Goal: Task Accomplishment & Management: Manage account settings

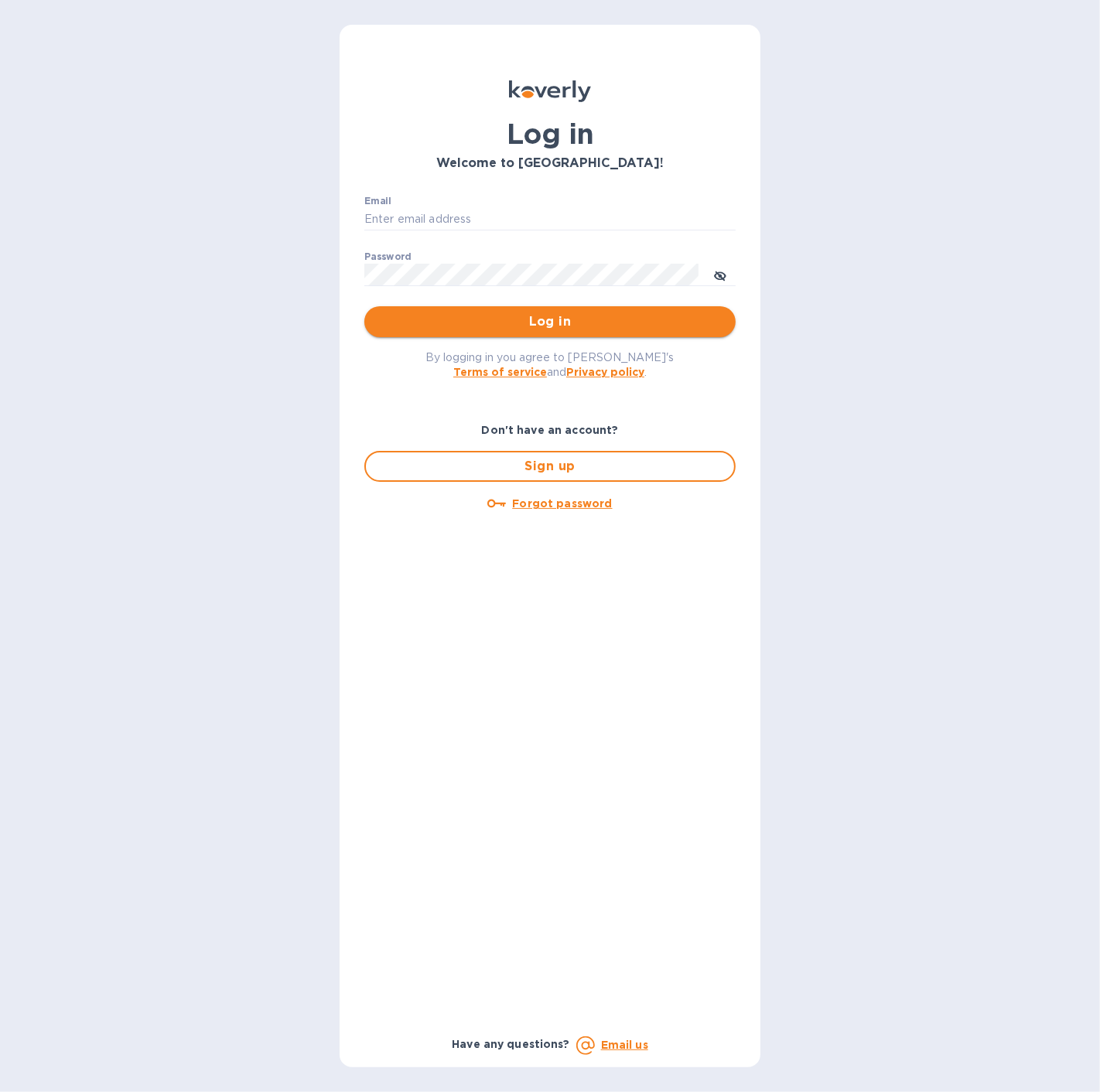
type input "[EMAIL_ADDRESS][DOMAIN_NAME]"
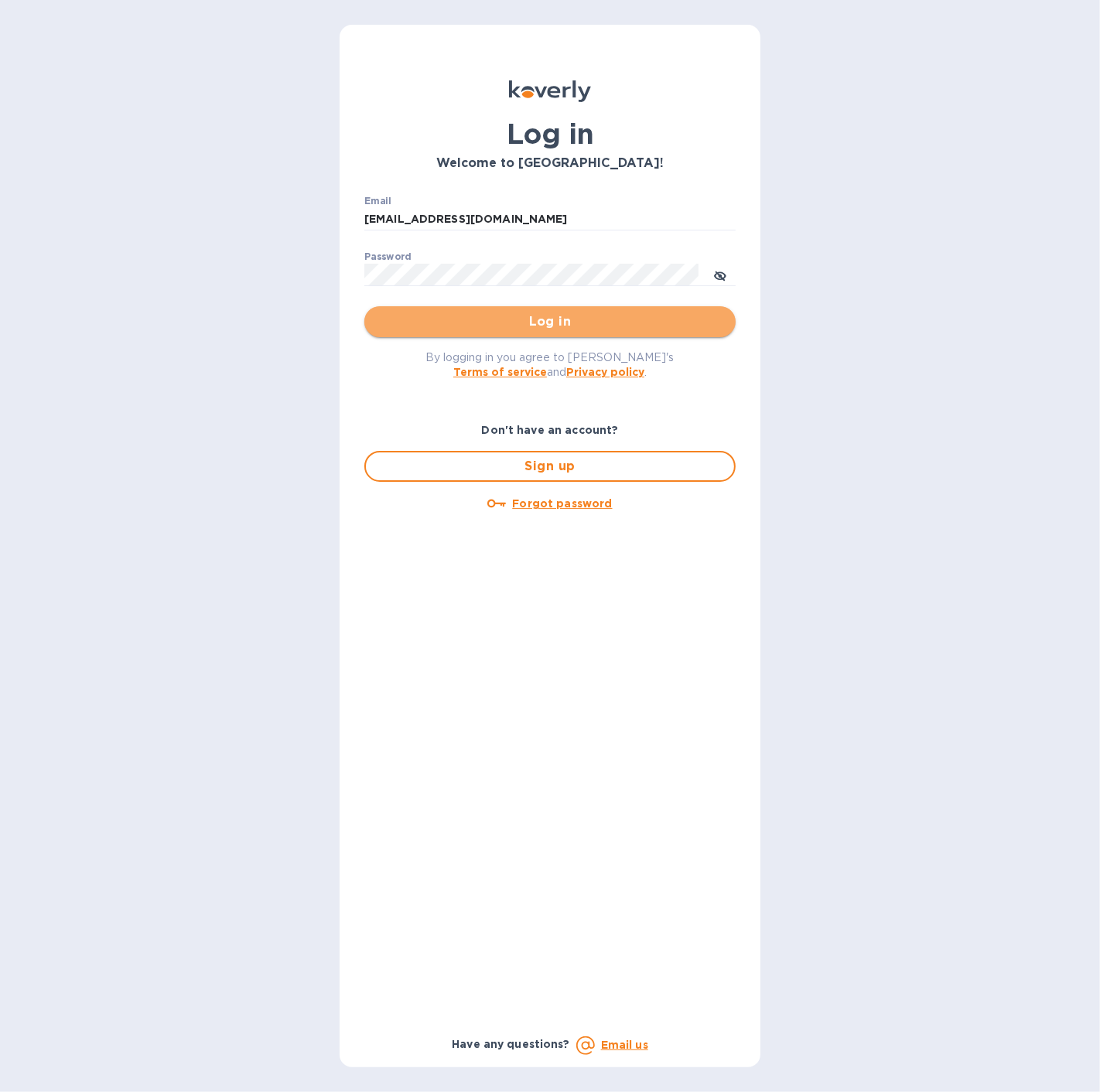
click at [481, 323] on span "Log in" at bounding box center [550, 321] width 347 height 18
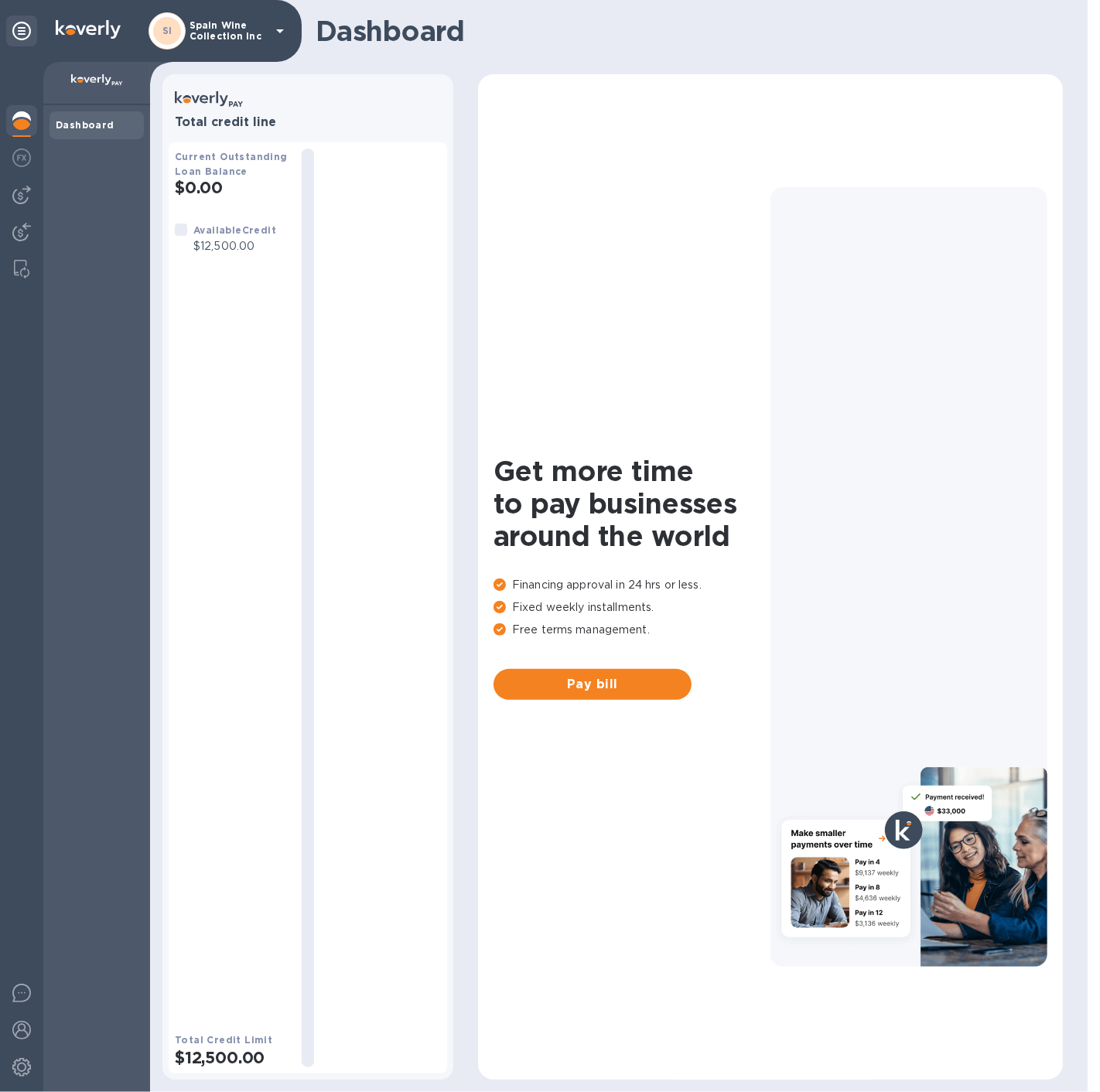
click at [209, 41] on p "Spain Wine Collection Inc" at bounding box center [228, 31] width 77 height 22
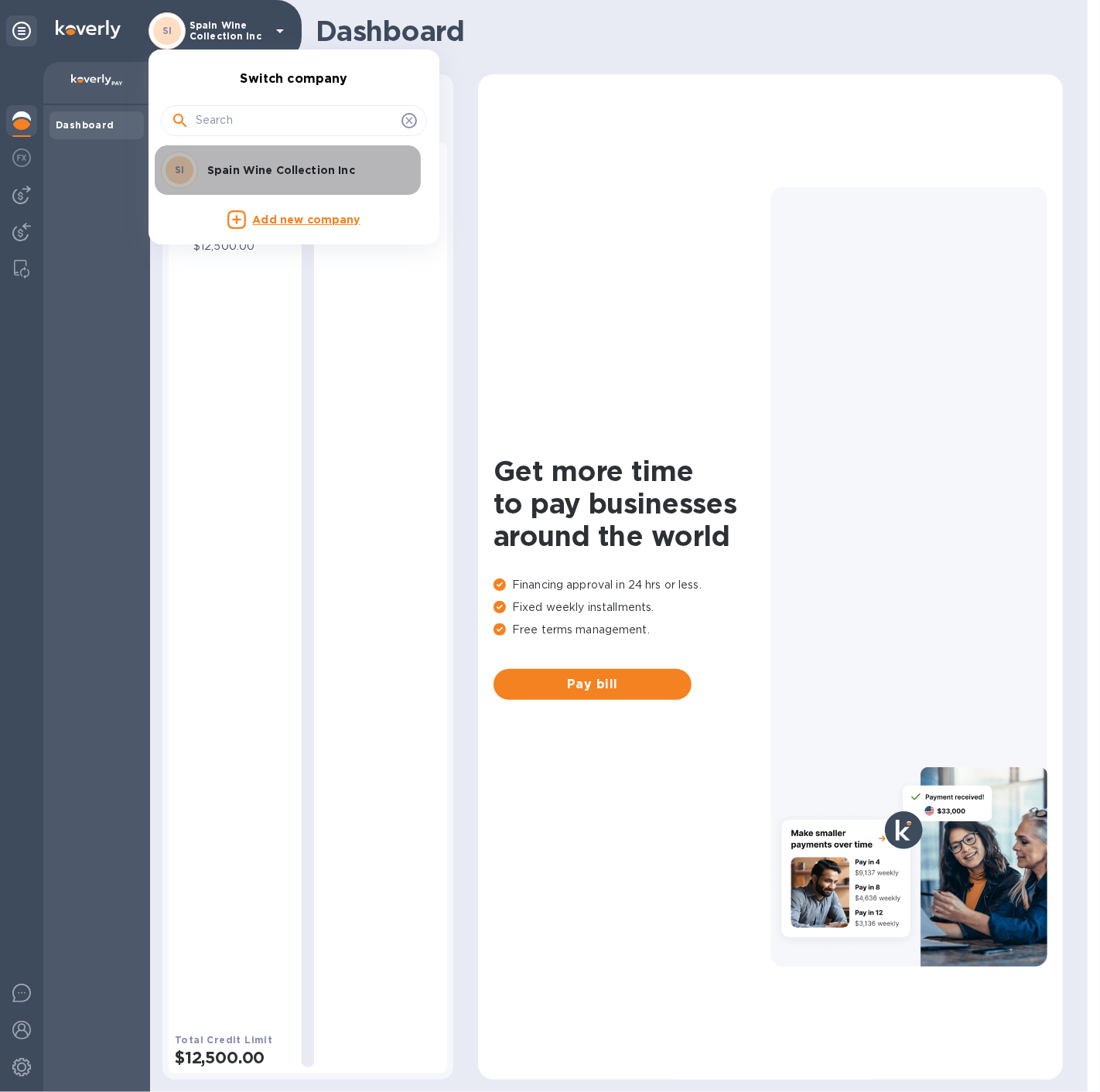
click at [227, 178] on div "SI Spain Wine Collection Inc" at bounding box center [282, 170] width 242 height 37
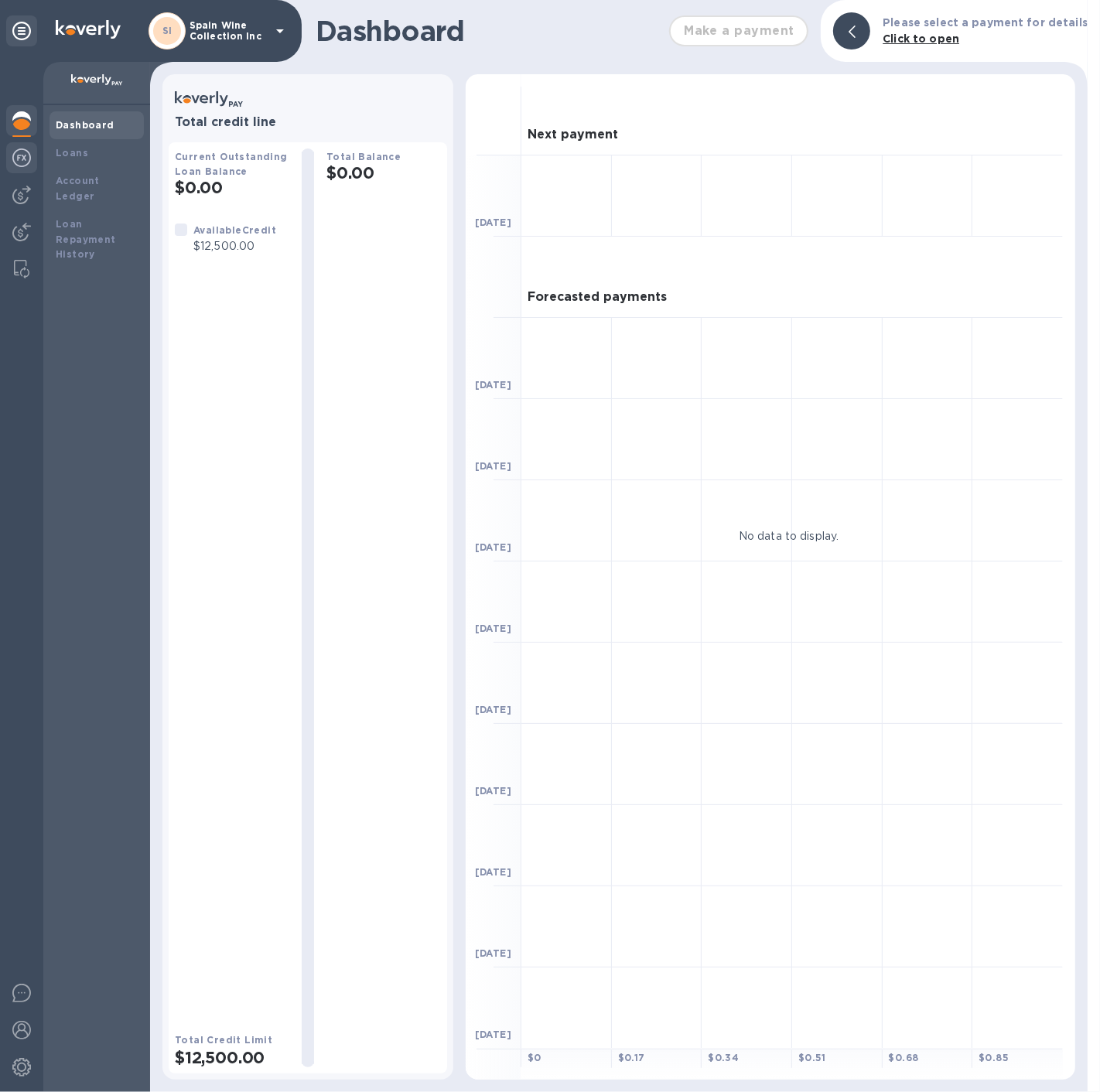
click at [12, 150] on img at bounding box center [21, 158] width 18 height 18
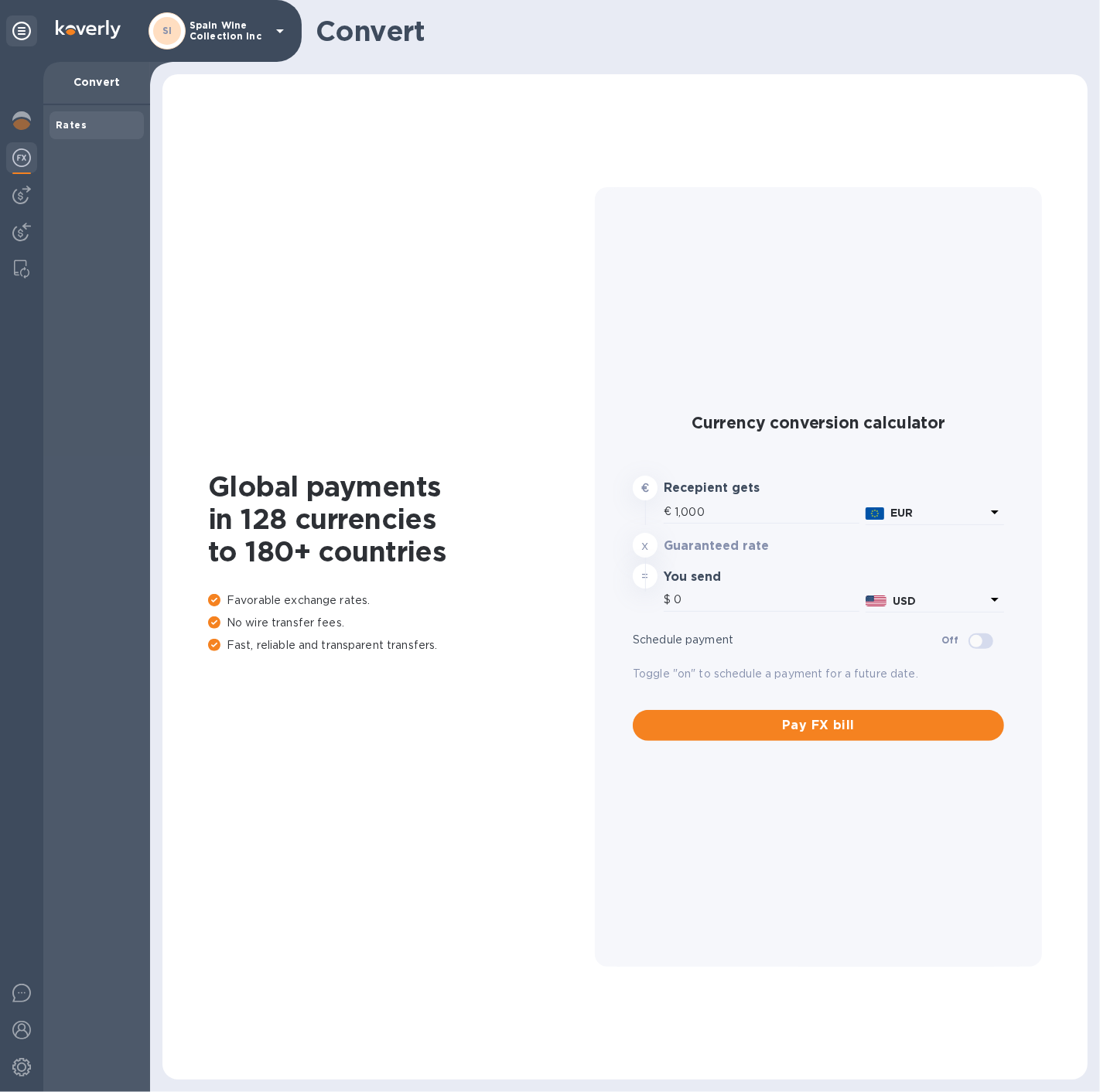
type input "1,179.4"
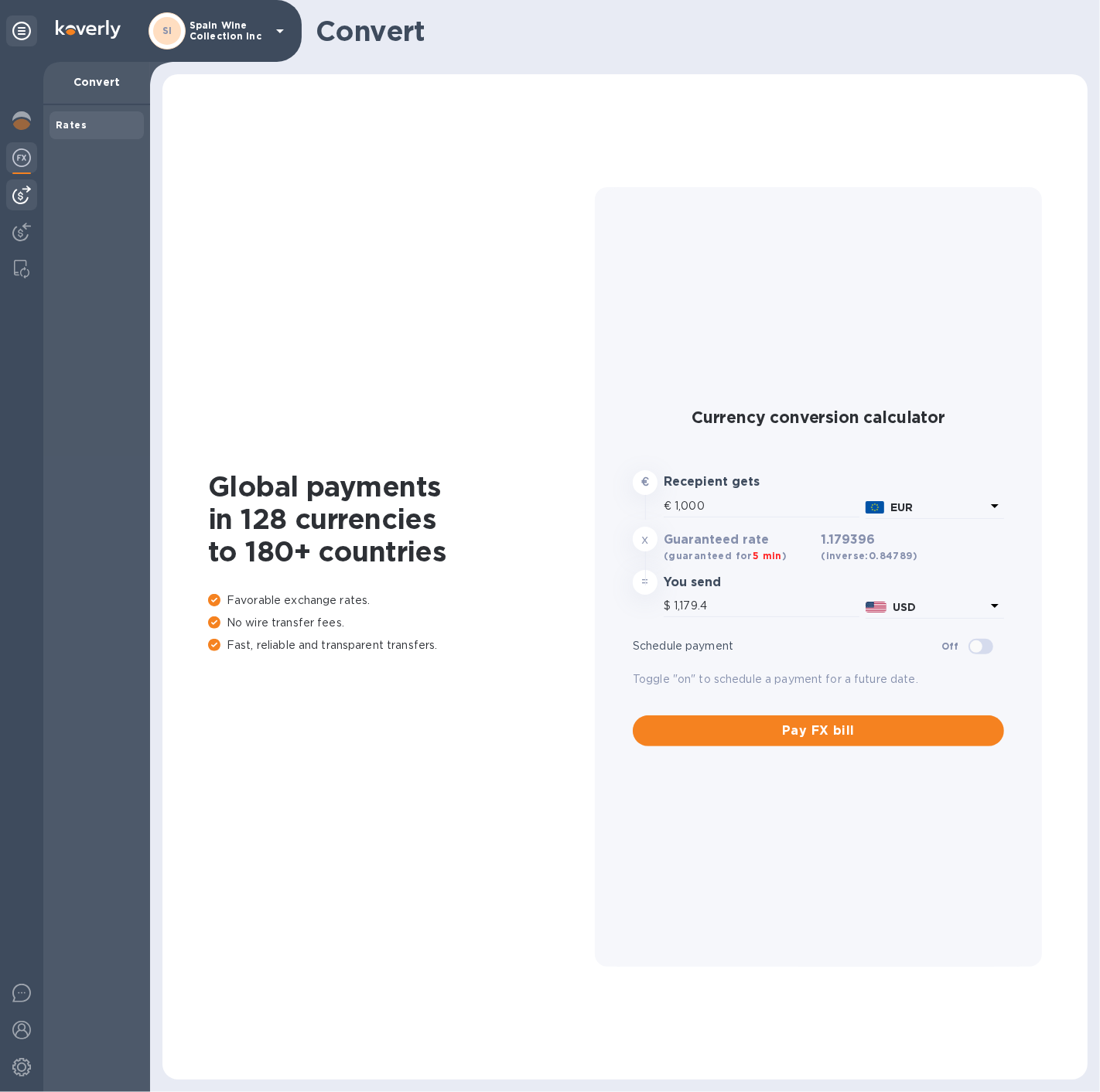
click at [25, 191] on img at bounding box center [21, 194] width 18 height 18
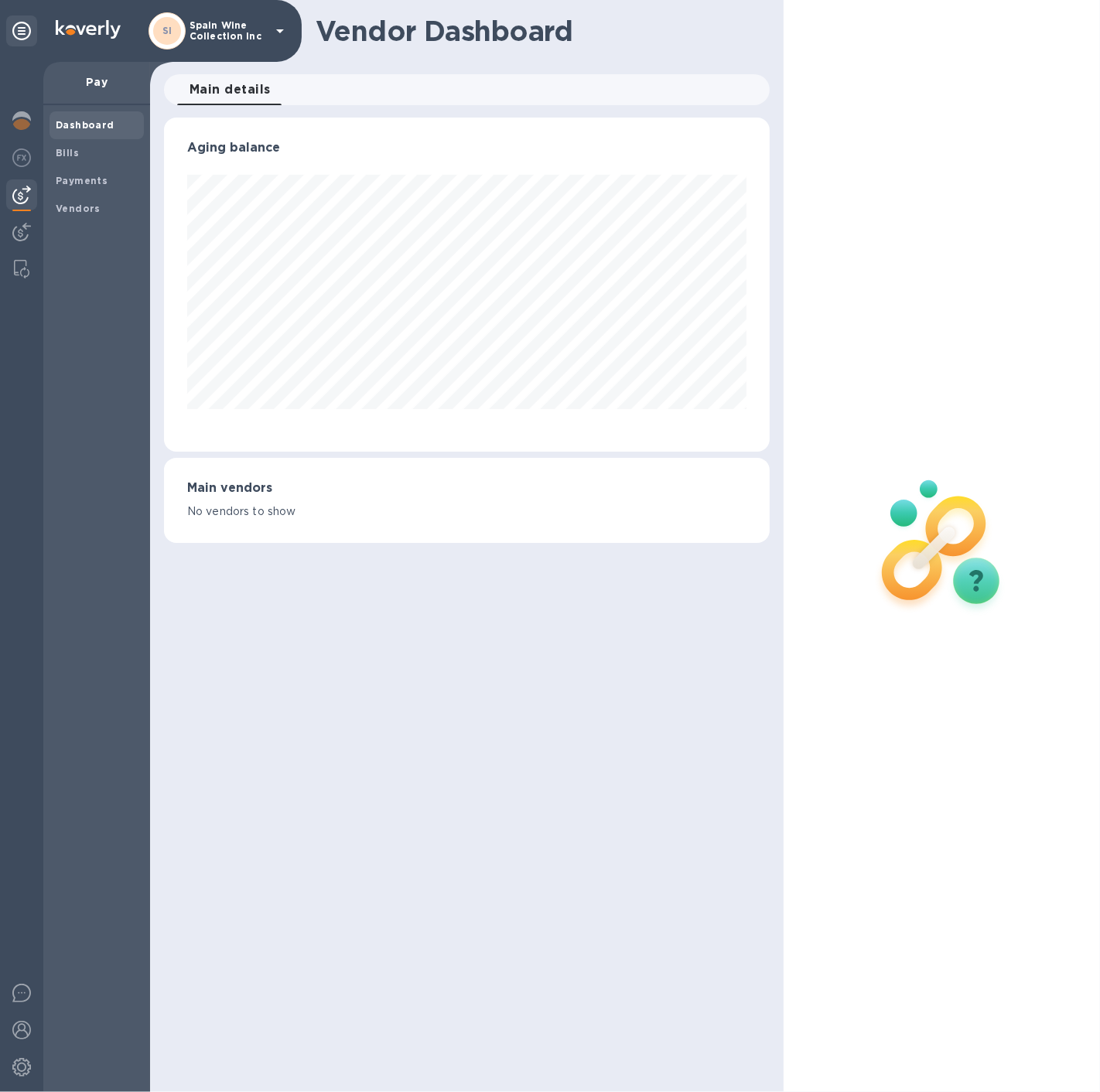
scroll to position [333, 599]
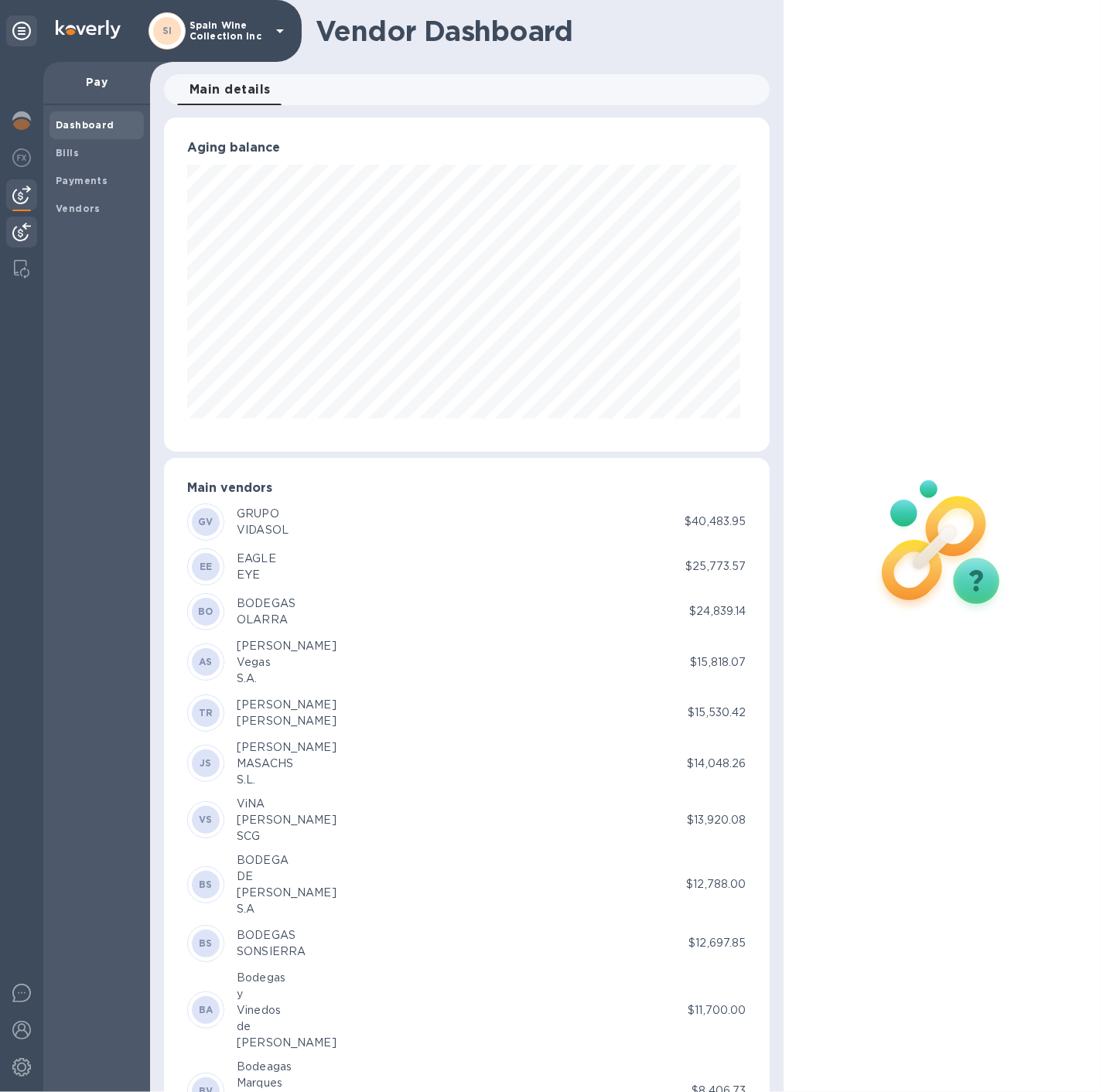
click at [24, 219] on div at bounding box center [21, 233] width 31 height 34
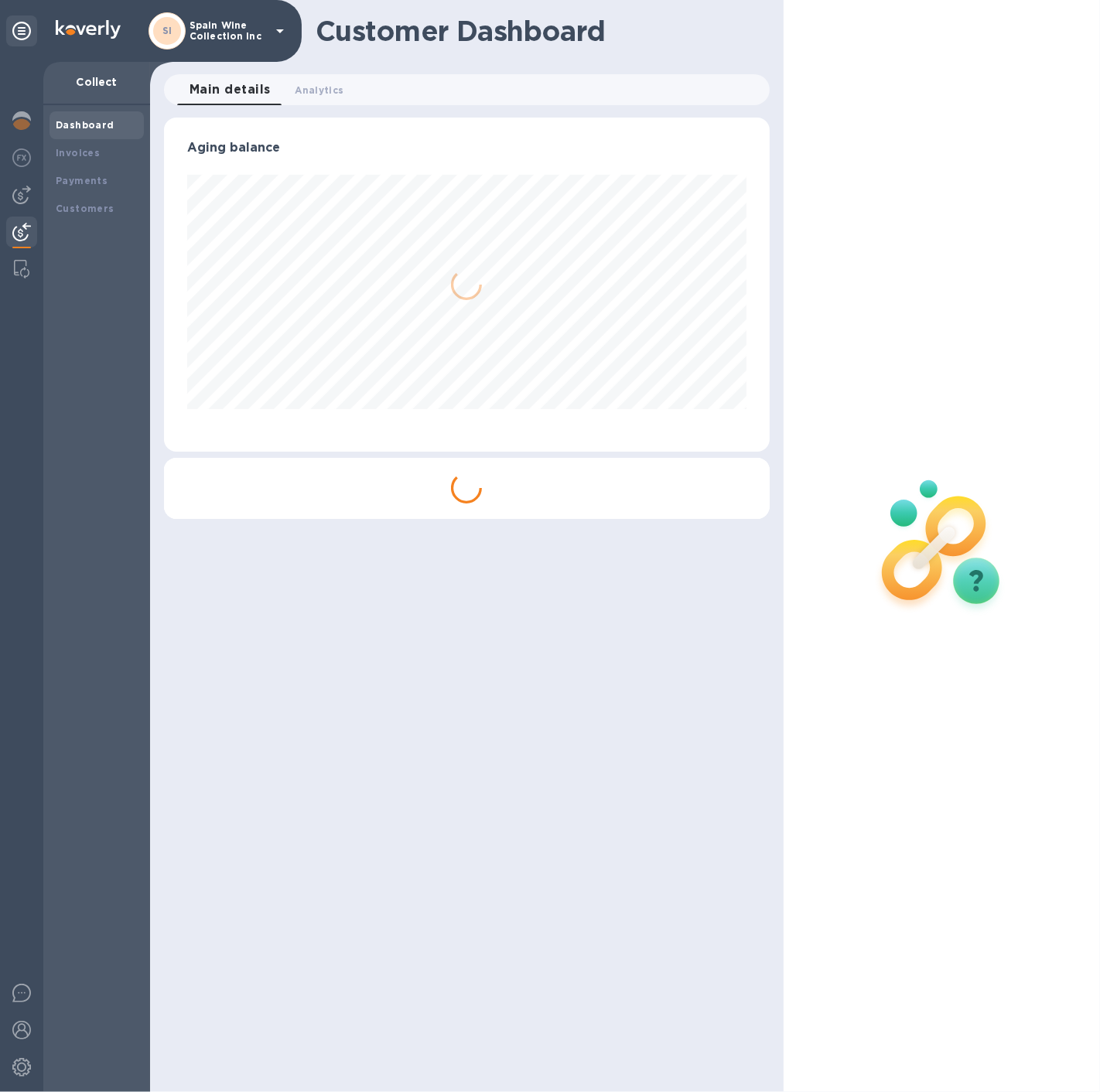
scroll to position [333, 605]
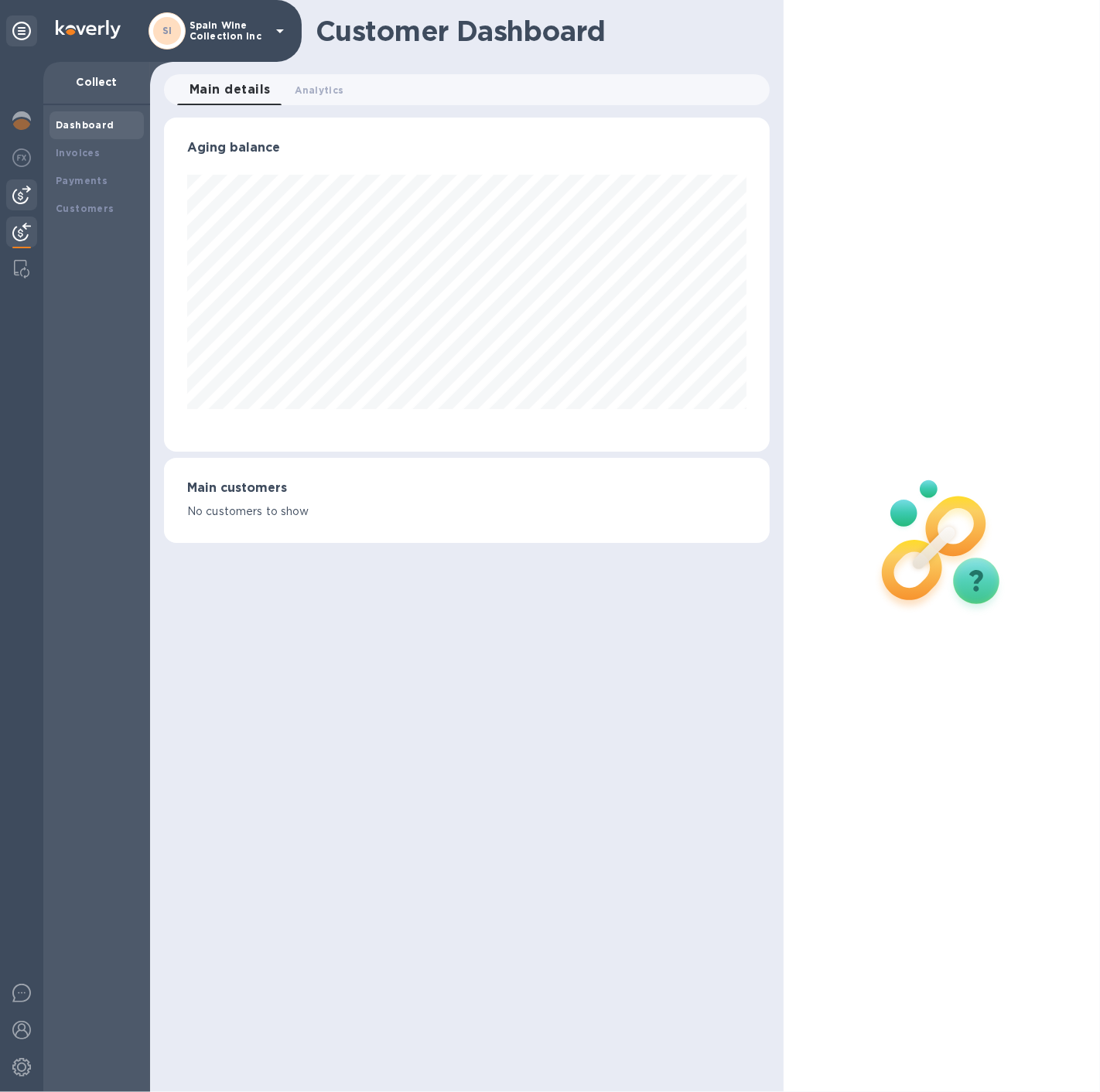
click at [16, 204] on div at bounding box center [21, 194] width 31 height 31
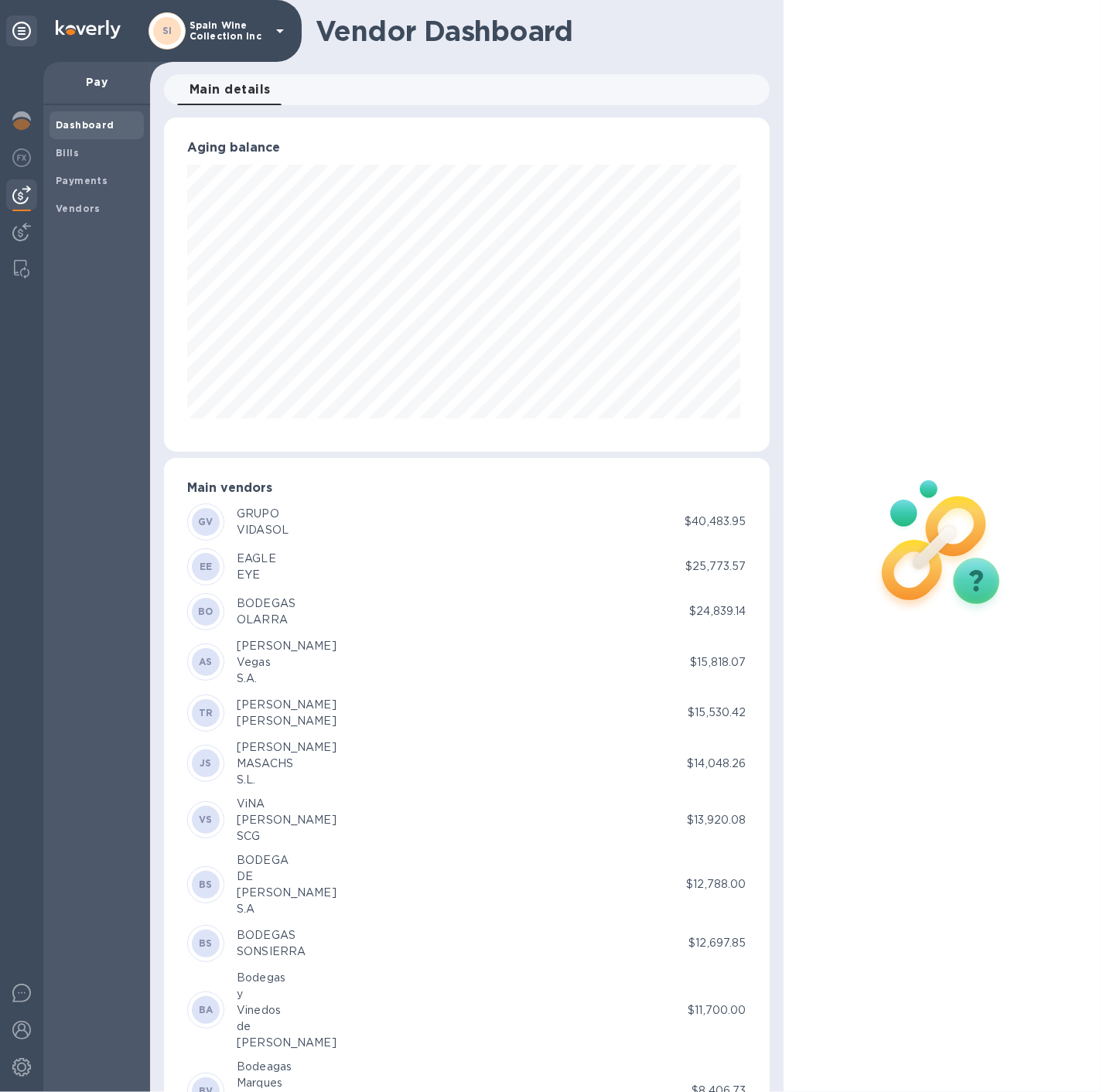
scroll to position [333, 599]
click at [56, 158] on b "Bills" at bounding box center [67, 152] width 24 height 11
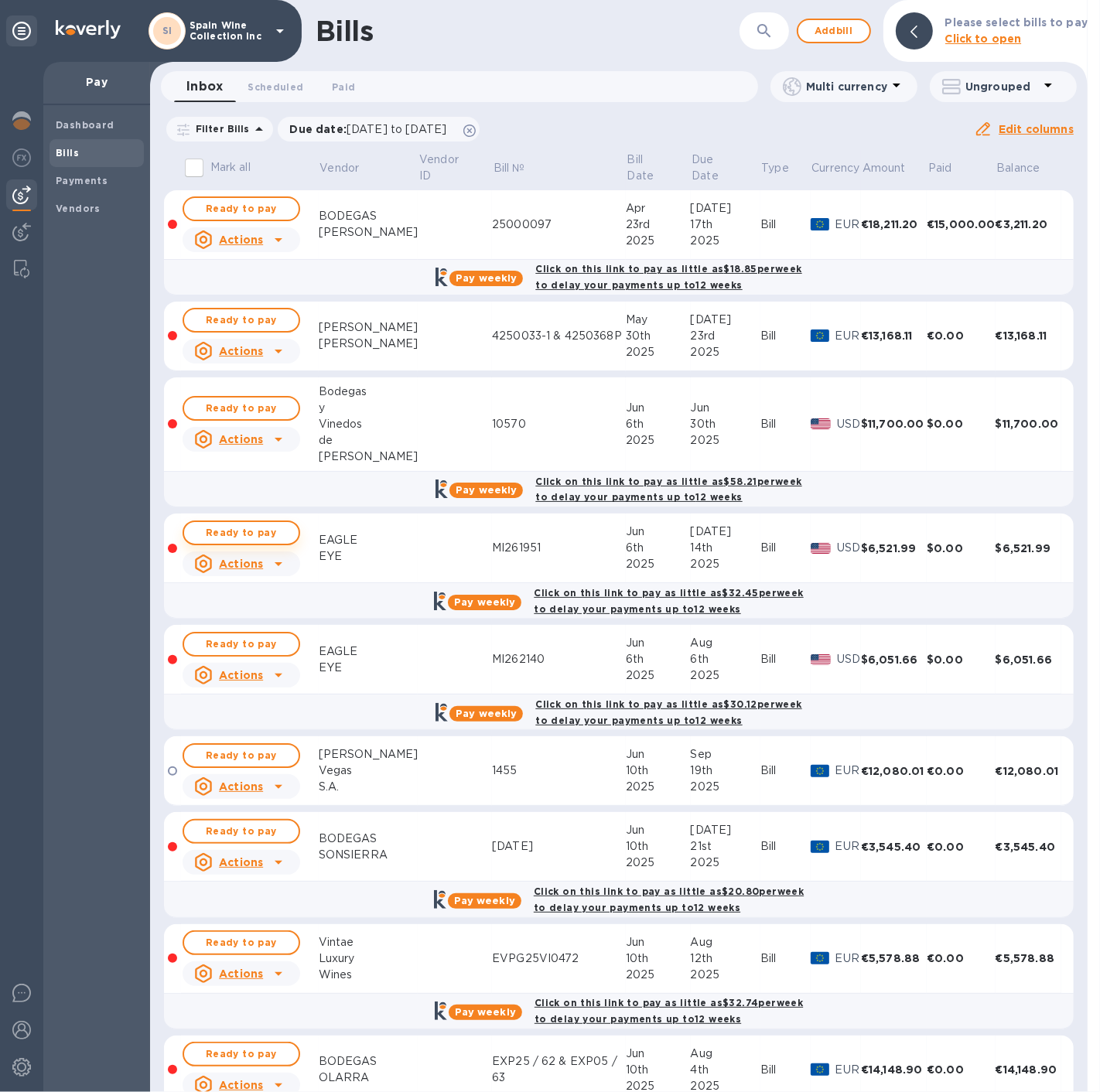
click at [254, 537] on span "Ready to pay" at bounding box center [241, 532] width 90 height 18
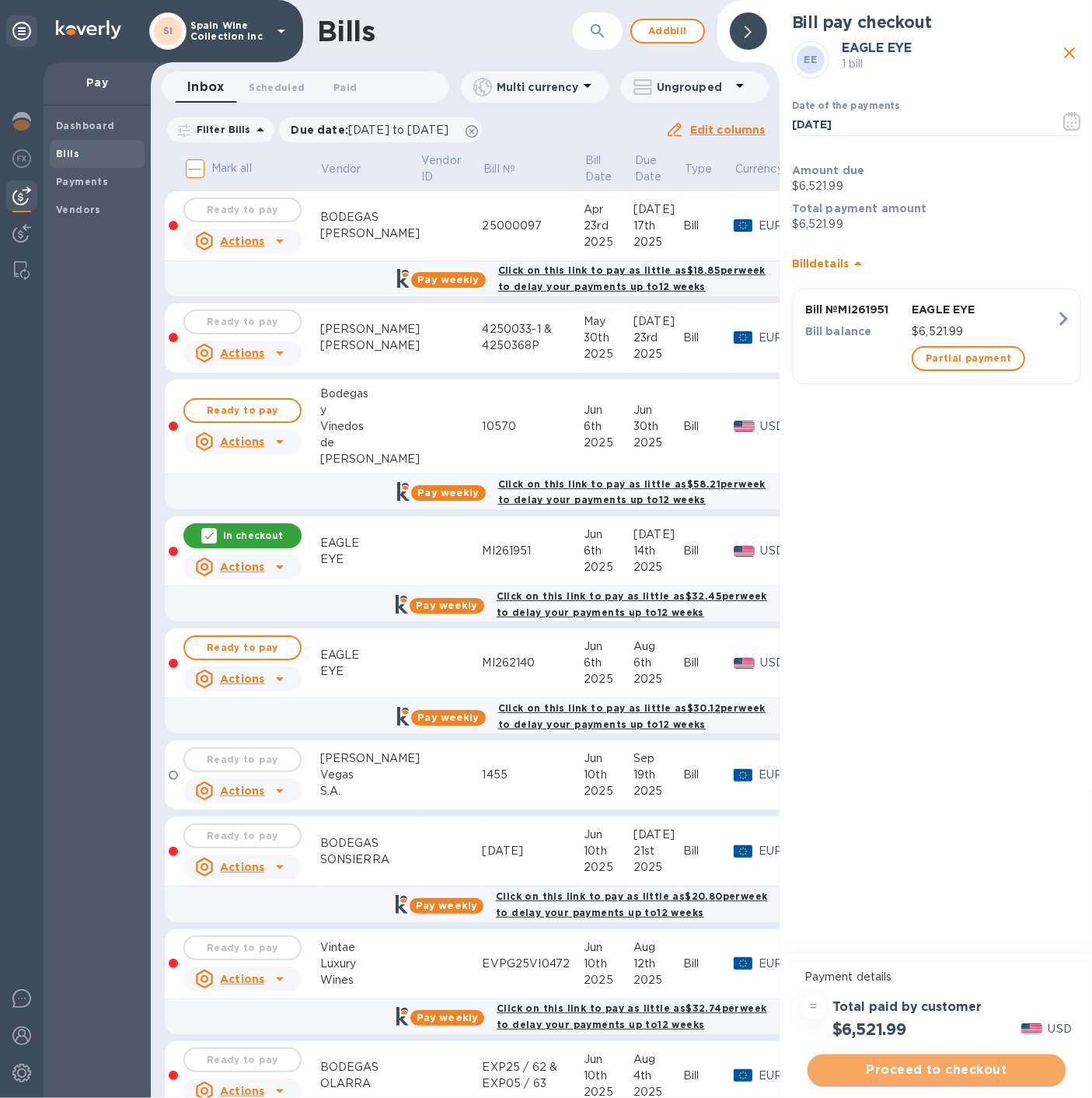
click at [924, 1083] on button "Proceed to checkout" at bounding box center [936, 1069] width 258 height 31
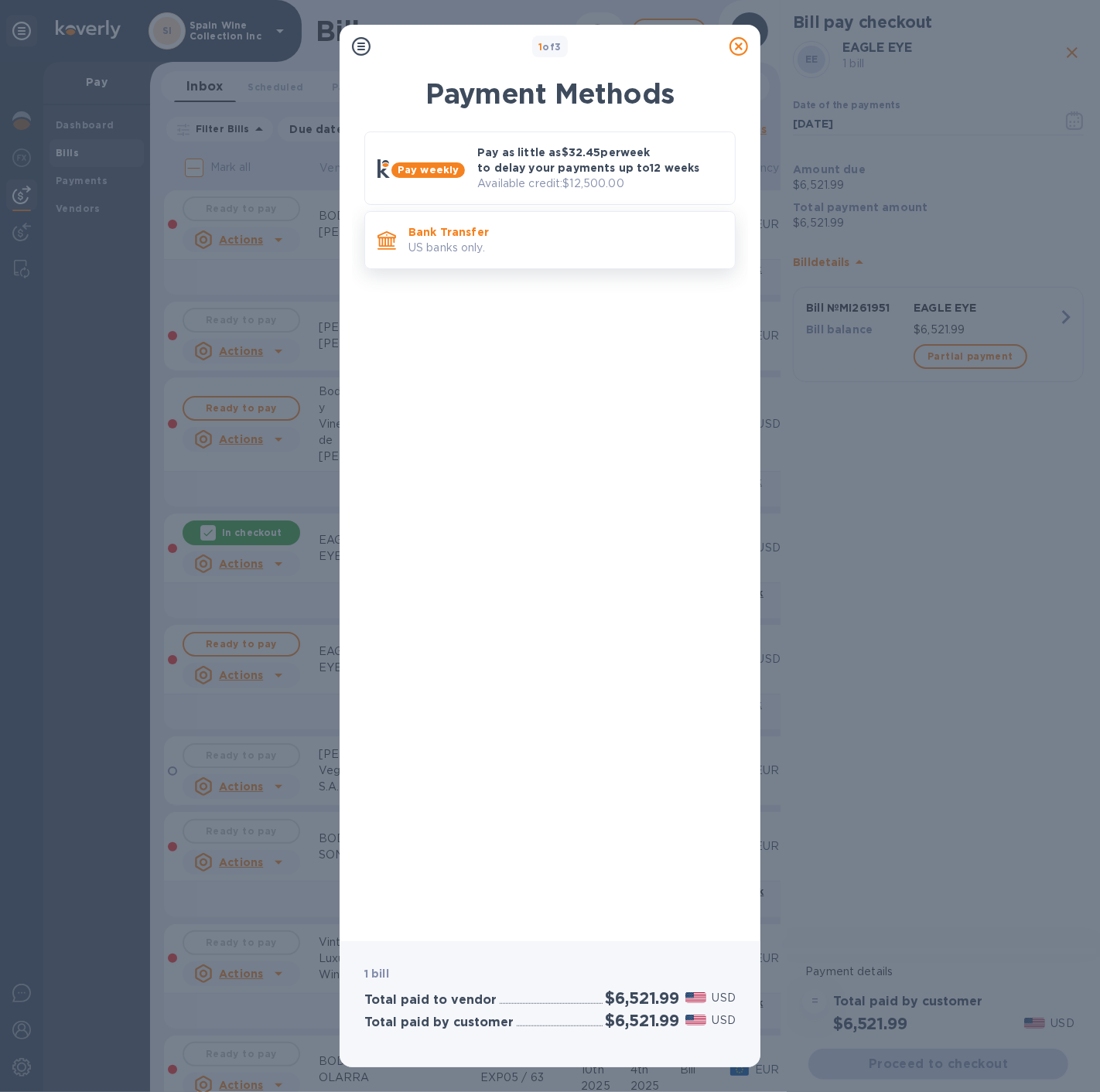
click at [543, 245] on p "US banks only." at bounding box center [565, 248] width 314 height 17
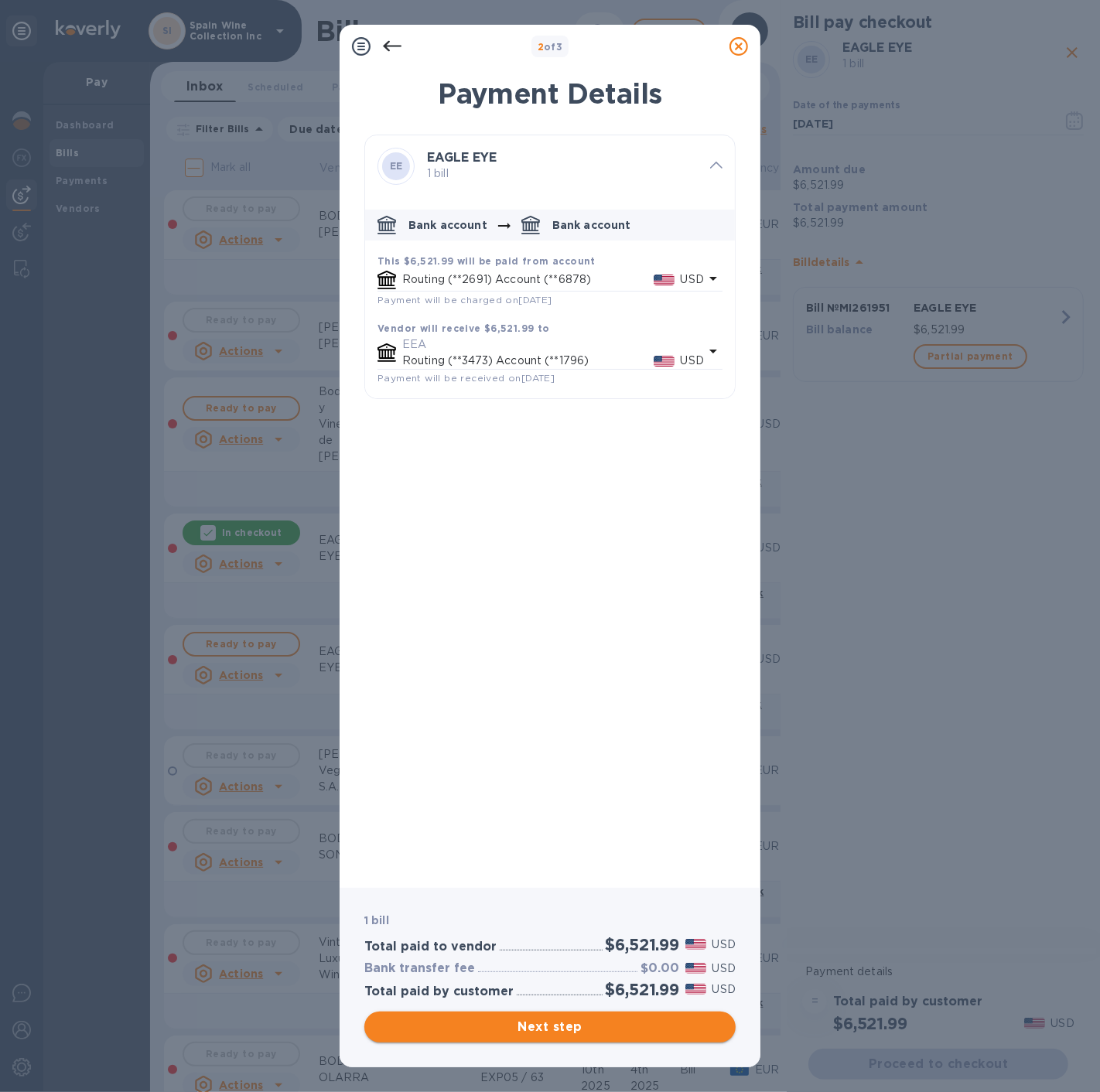
click at [570, 1034] on span "Next step" at bounding box center [550, 1026] width 347 height 18
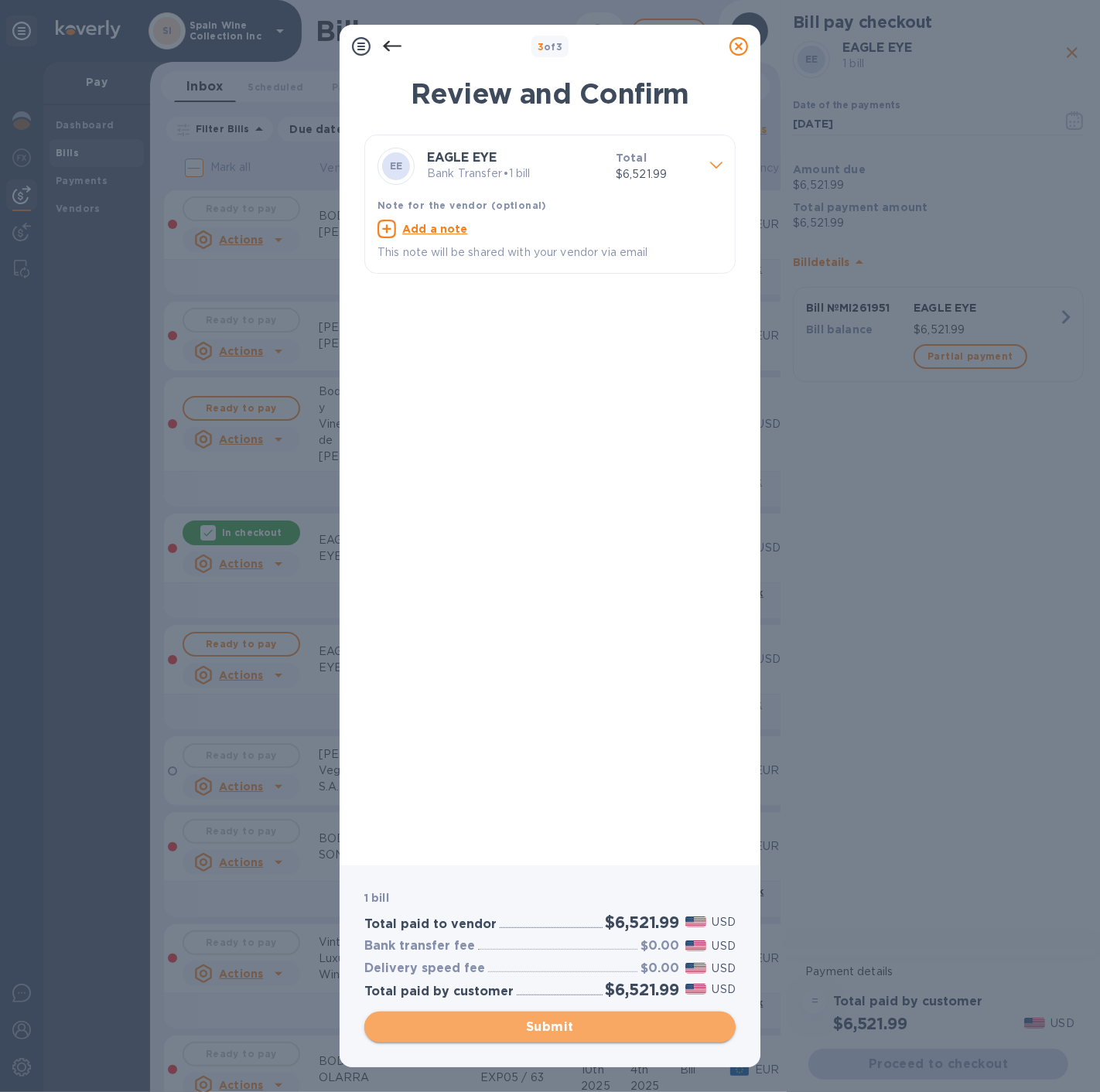
click at [548, 1028] on span "Submit" at bounding box center [550, 1026] width 347 height 18
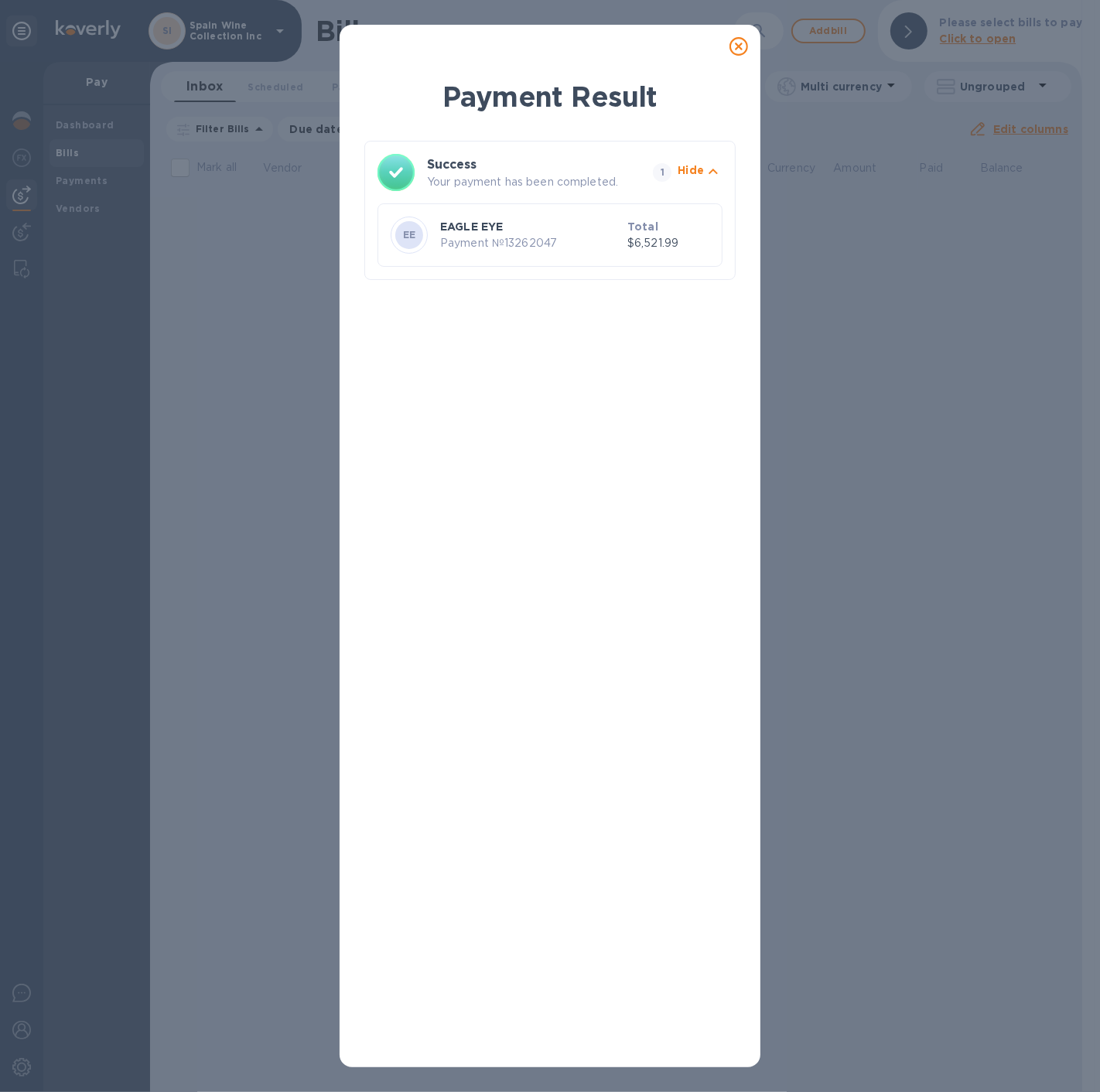
click at [738, 50] on icon at bounding box center [738, 46] width 18 height 18
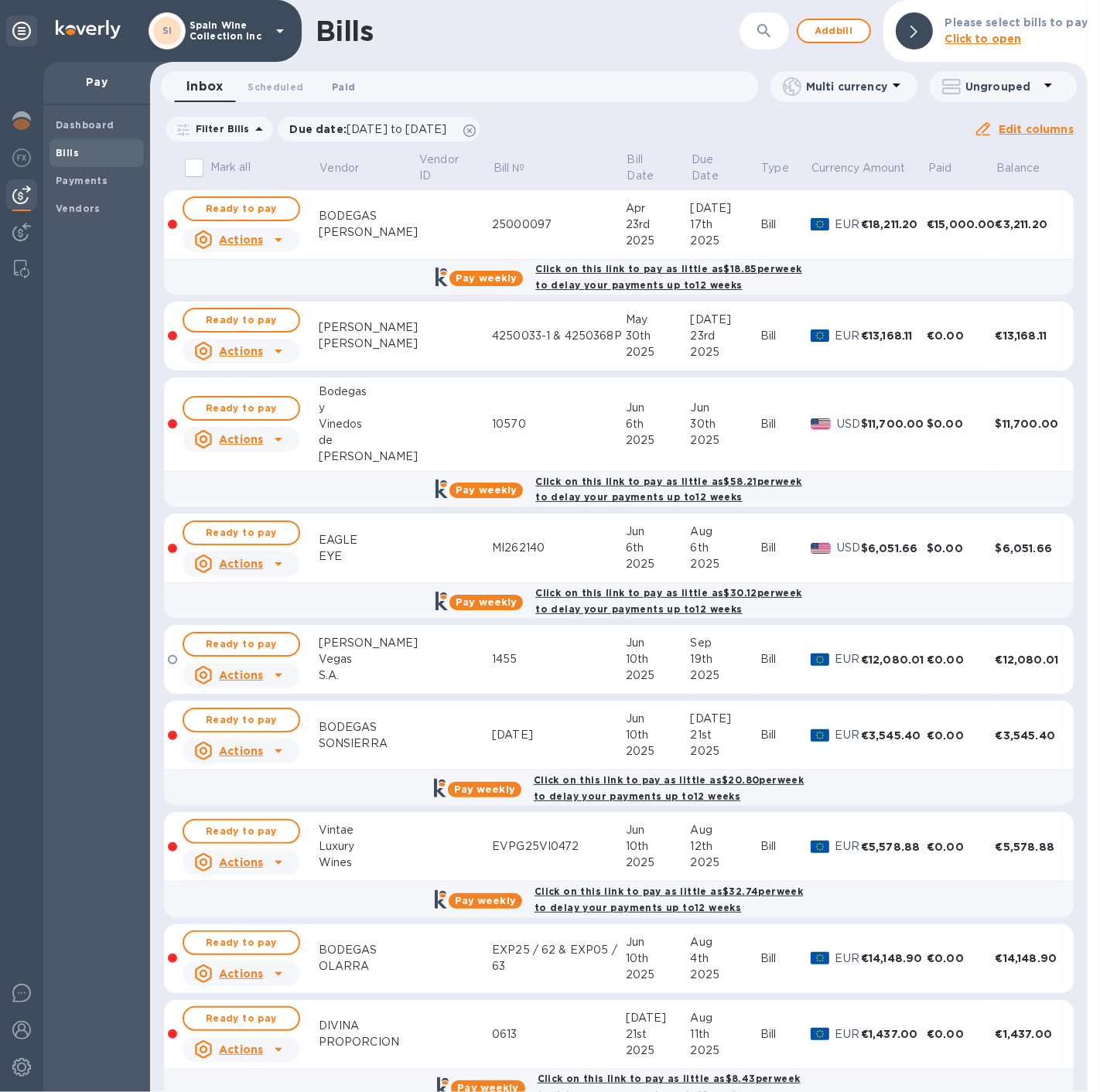
click at [333, 88] on span "Paid 0" at bounding box center [343, 87] width 24 height 17
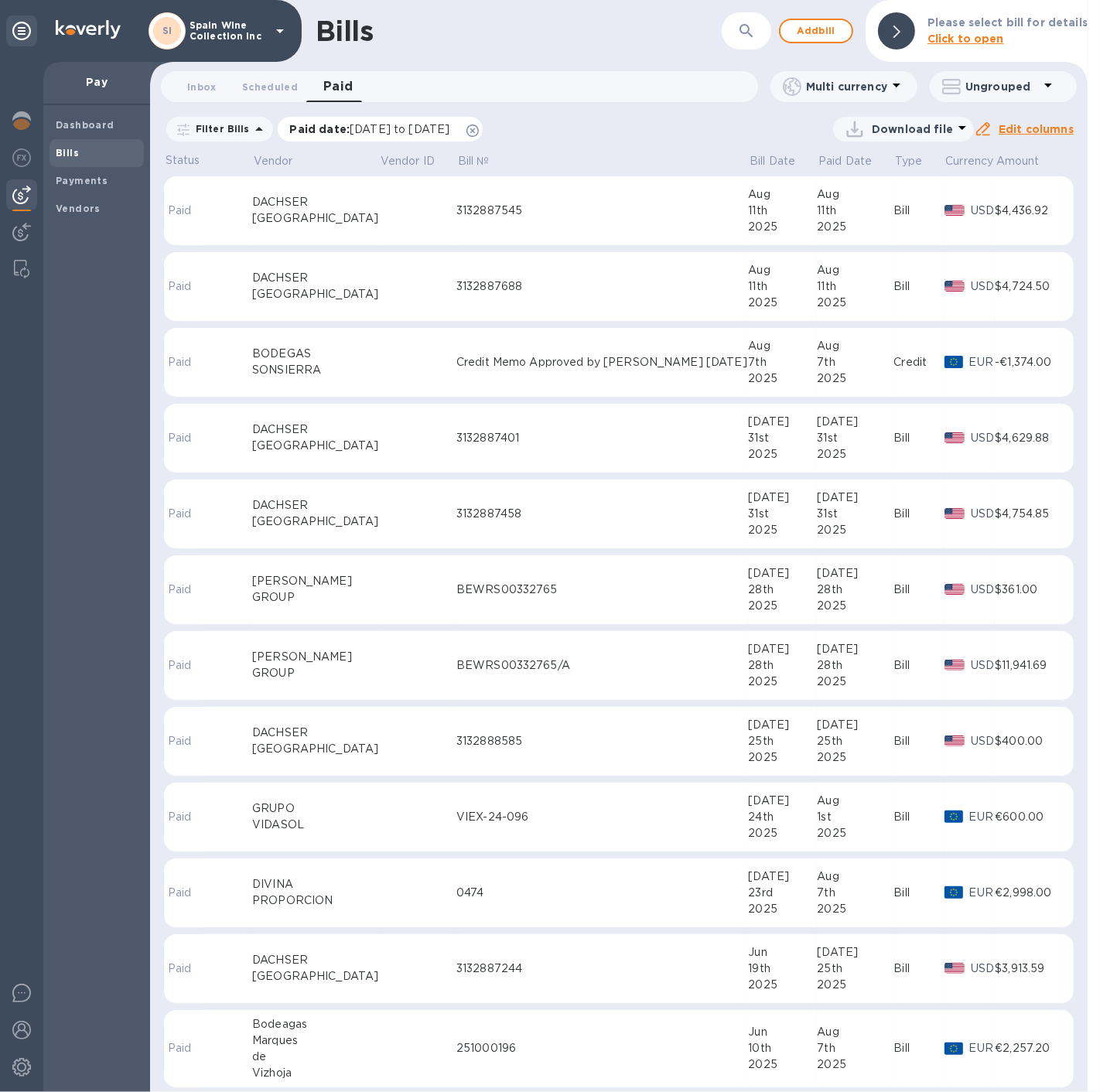
click at [479, 128] on icon at bounding box center [473, 130] width 12 height 12
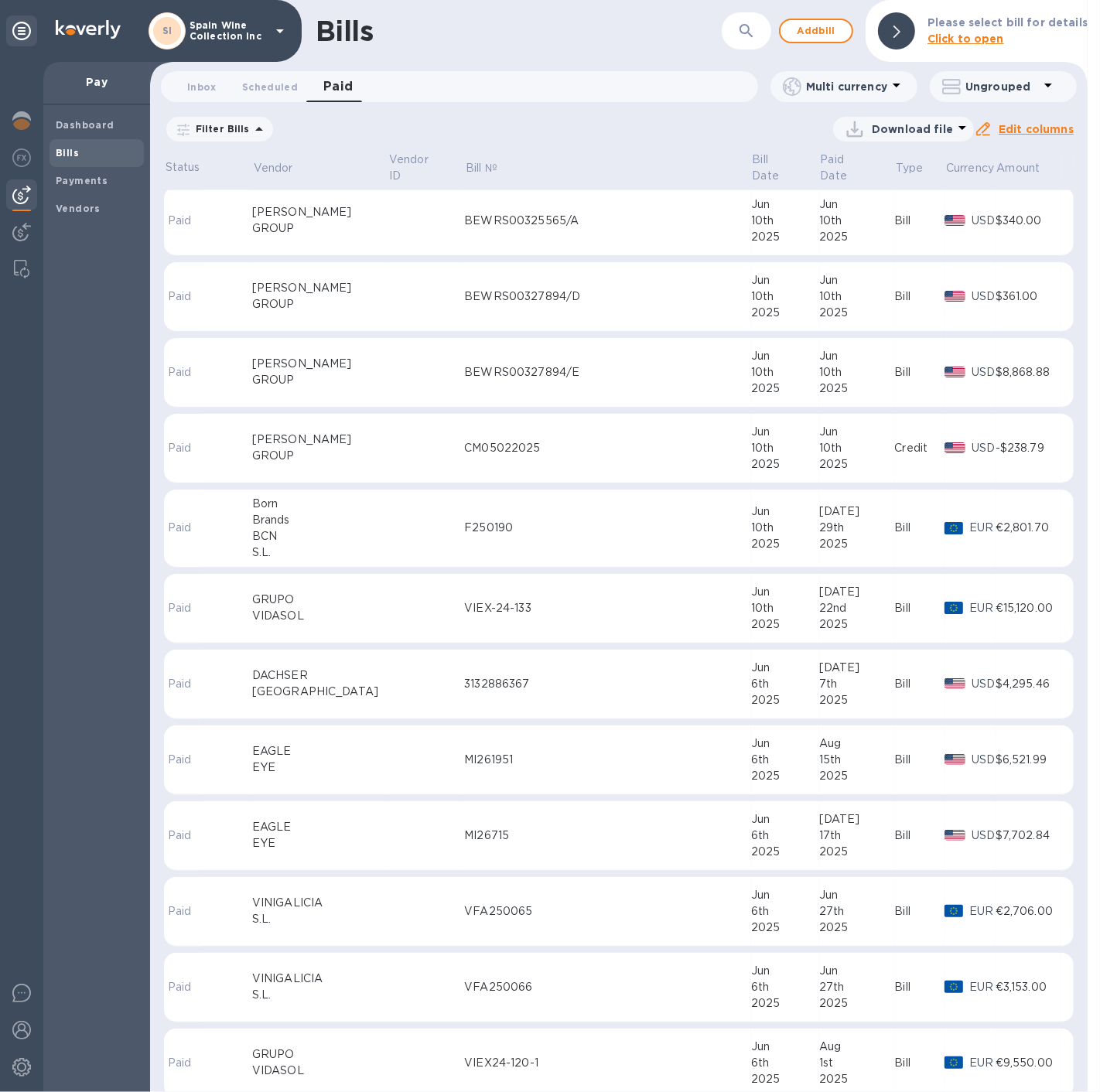
scroll to position [2004, 0]
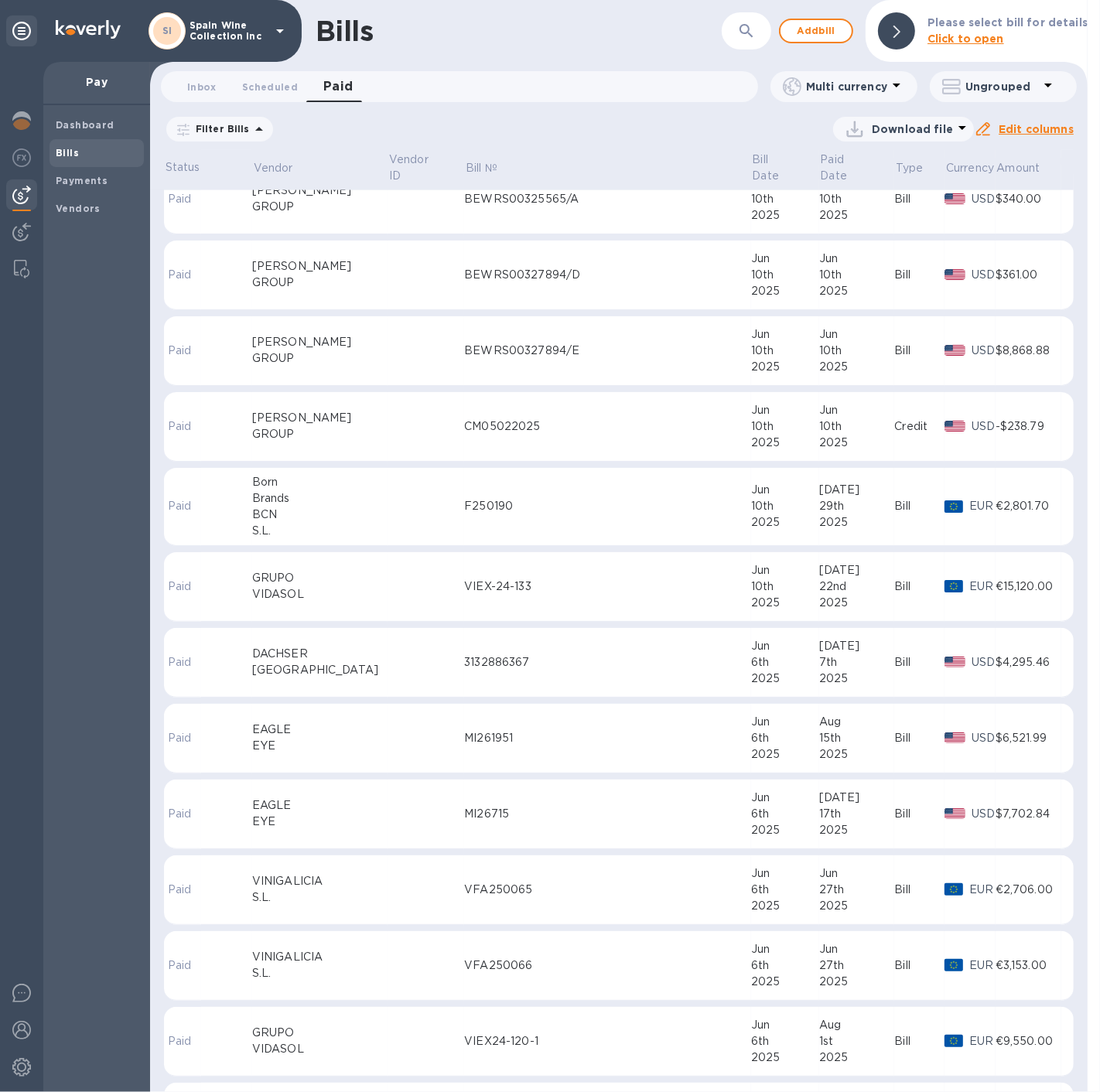
click at [500, 731] on td "MI261951" at bounding box center [606, 738] width 286 height 70
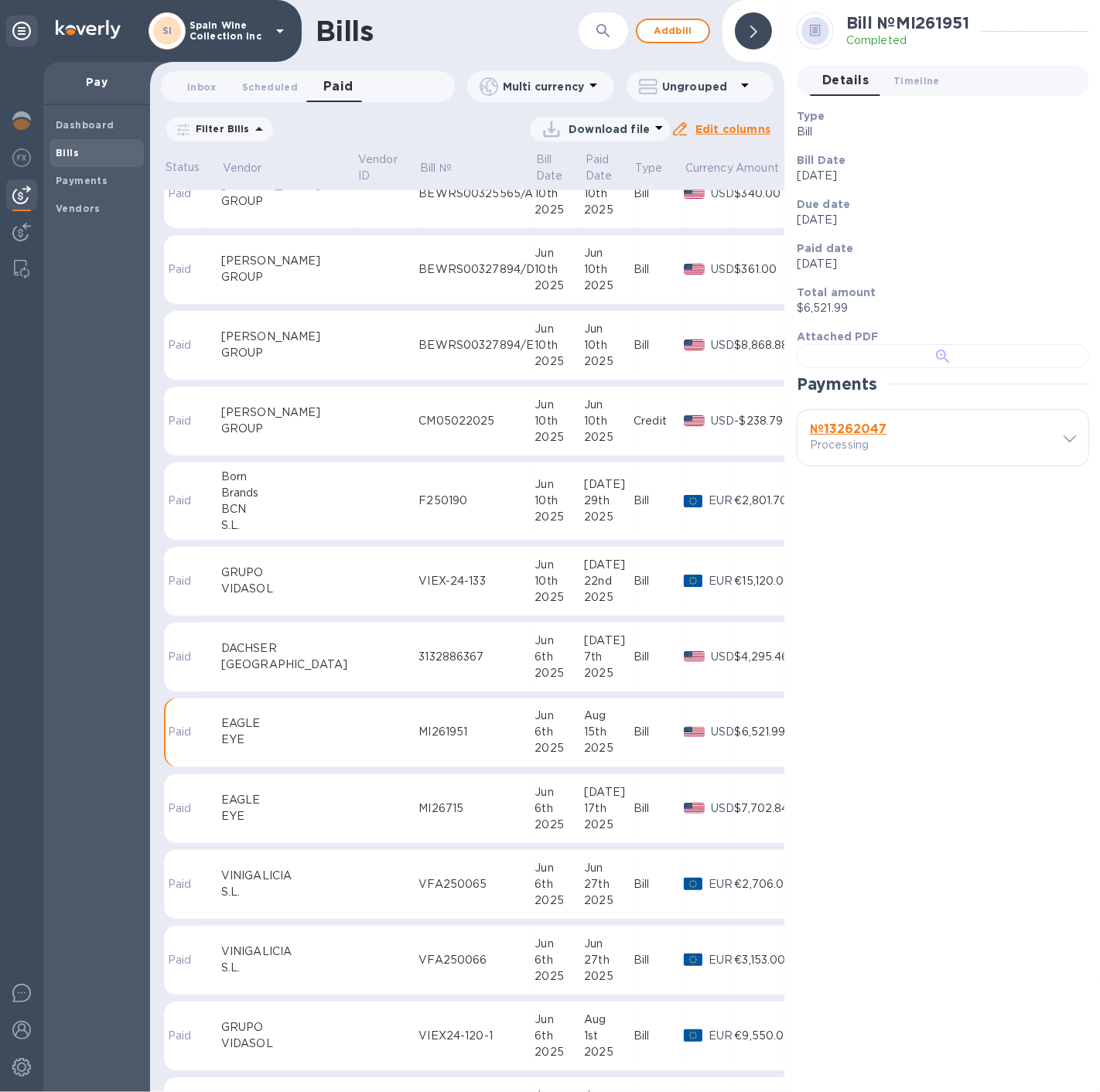
click at [1005, 368] on div at bounding box center [942, 355] width 292 height 24
click at [205, 38] on p "Spain Wine Collection Inc" at bounding box center [228, 31] width 77 height 22
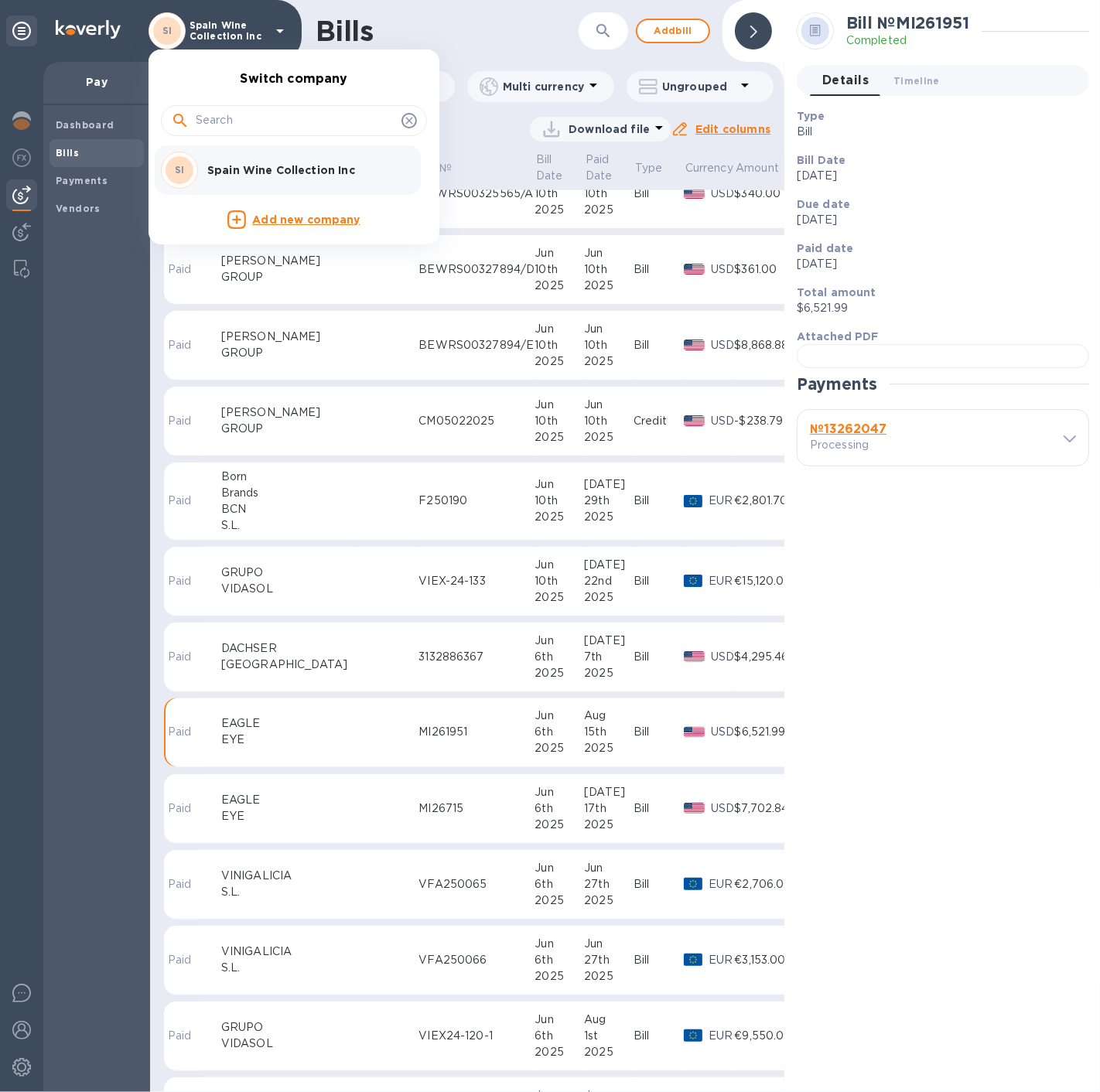
click at [172, 6] on div at bounding box center [550, 546] width 1100 height 1092
